Goal: Check status

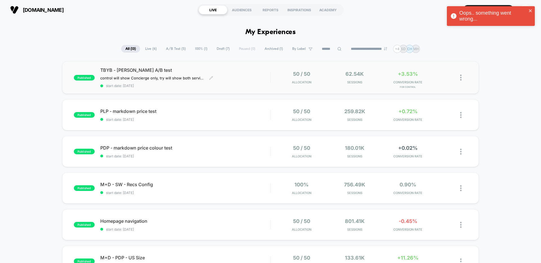
click at [260, 78] on div "TBYB - [PERSON_NAME] A/B test control will show Concierge only, try will show b…" at bounding box center [185, 77] width 170 height 21
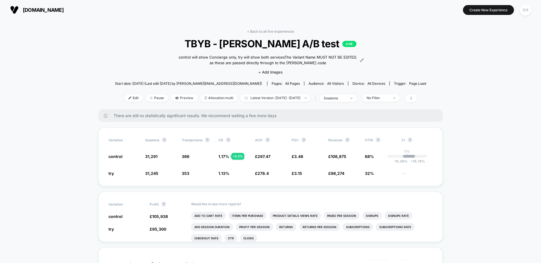
click at [416, 34] on div "< Back to all live experiences TBYB - [PERSON_NAME] A/B test LIVE control will …" at bounding box center [270, 69] width 311 height 80
